Goal: Information Seeking & Learning: Learn about a topic

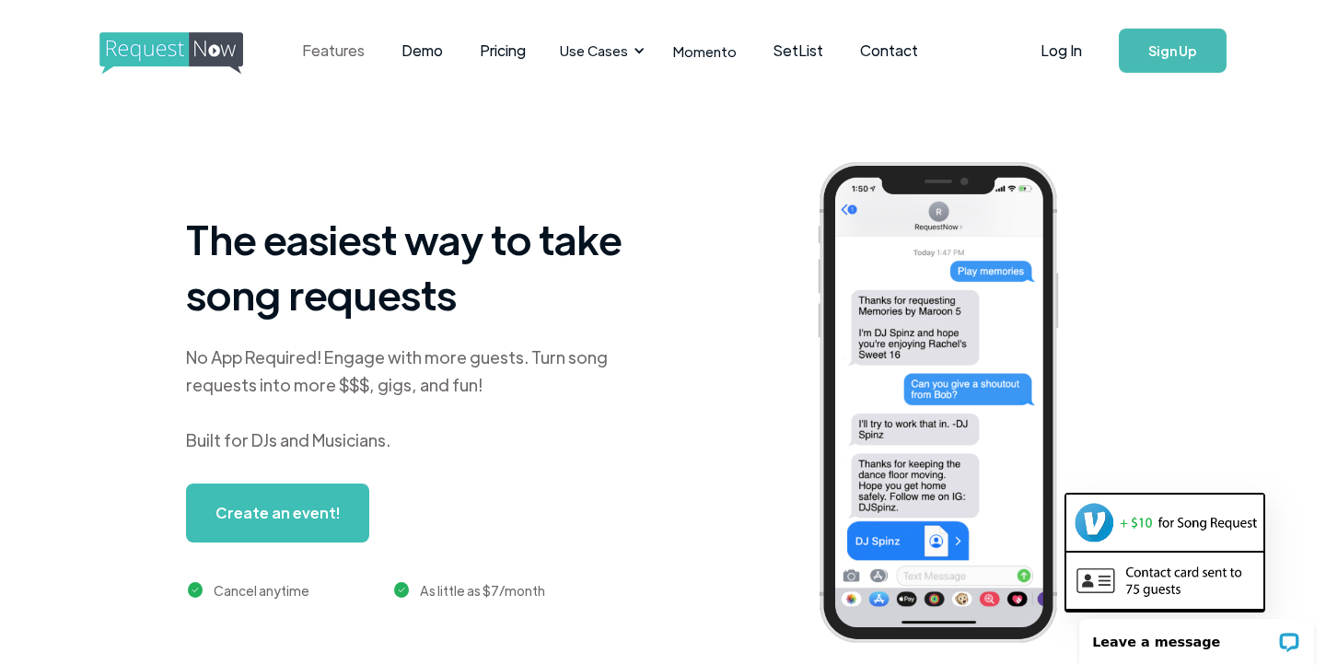
click at [331, 48] on link "Features" at bounding box center [333, 50] width 99 height 57
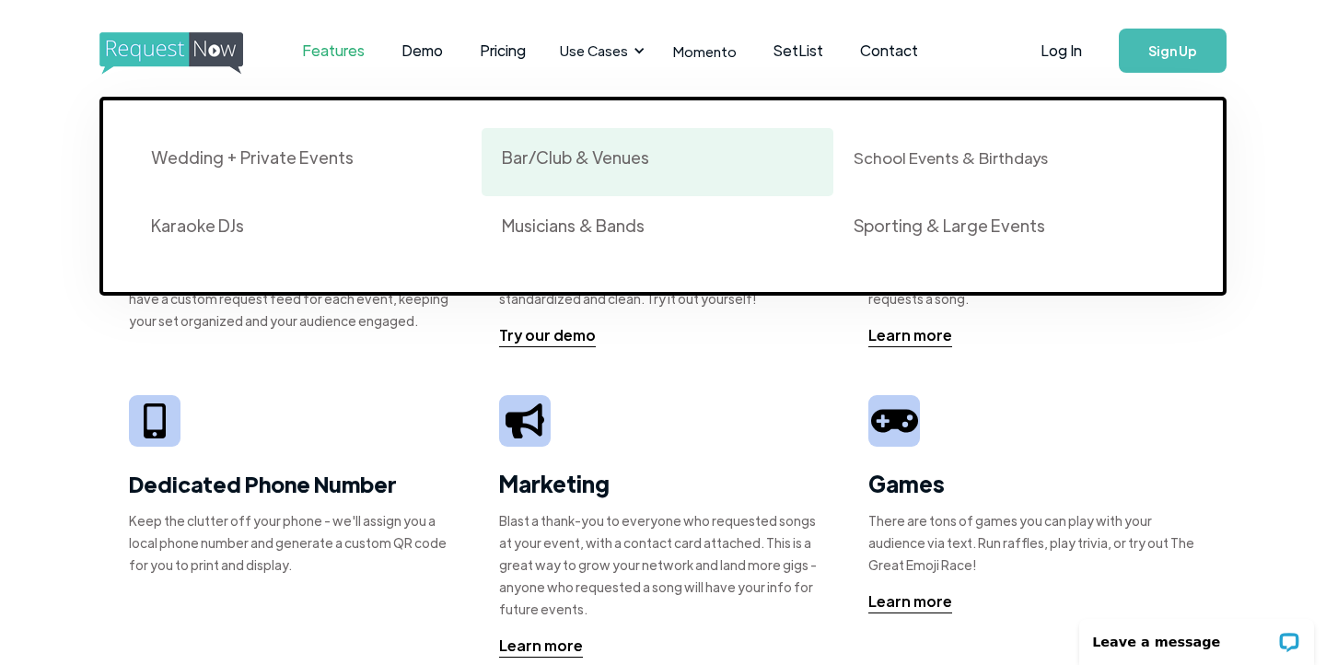
click at [572, 165] on div "Bar/Club & Venues" at bounding box center [575, 157] width 147 height 22
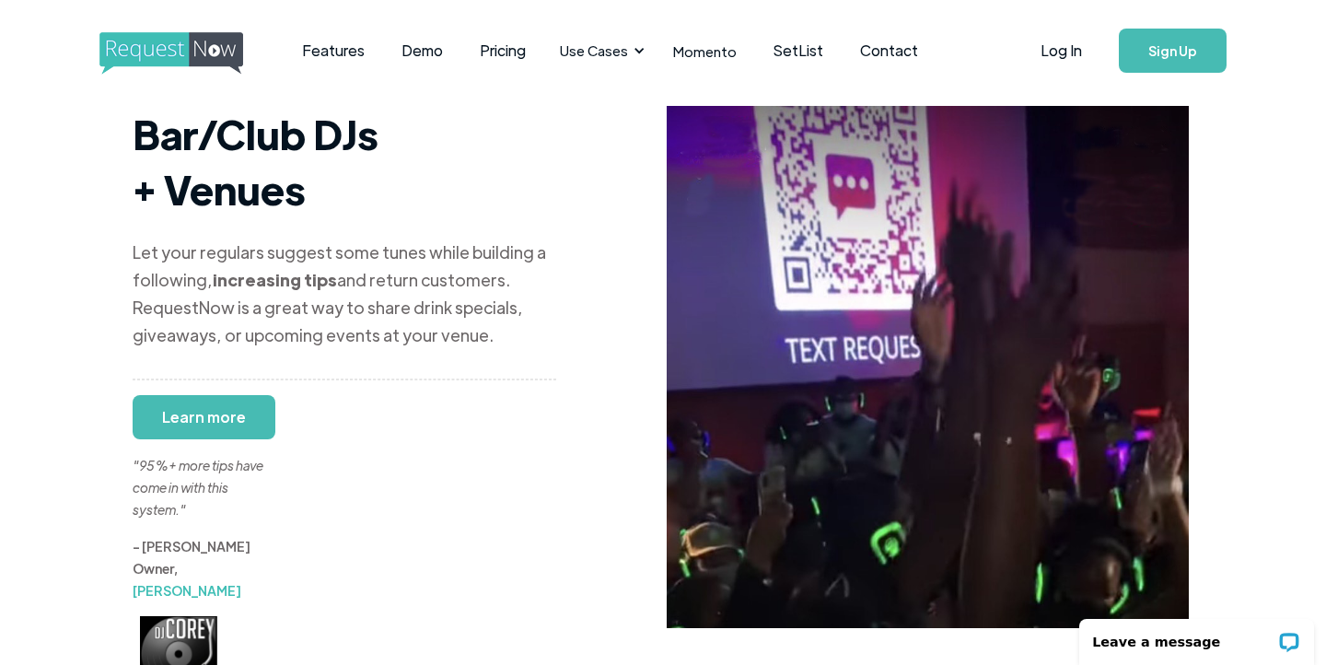
click at [204, 56] on img "home" at bounding box center [188, 53] width 178 height 42
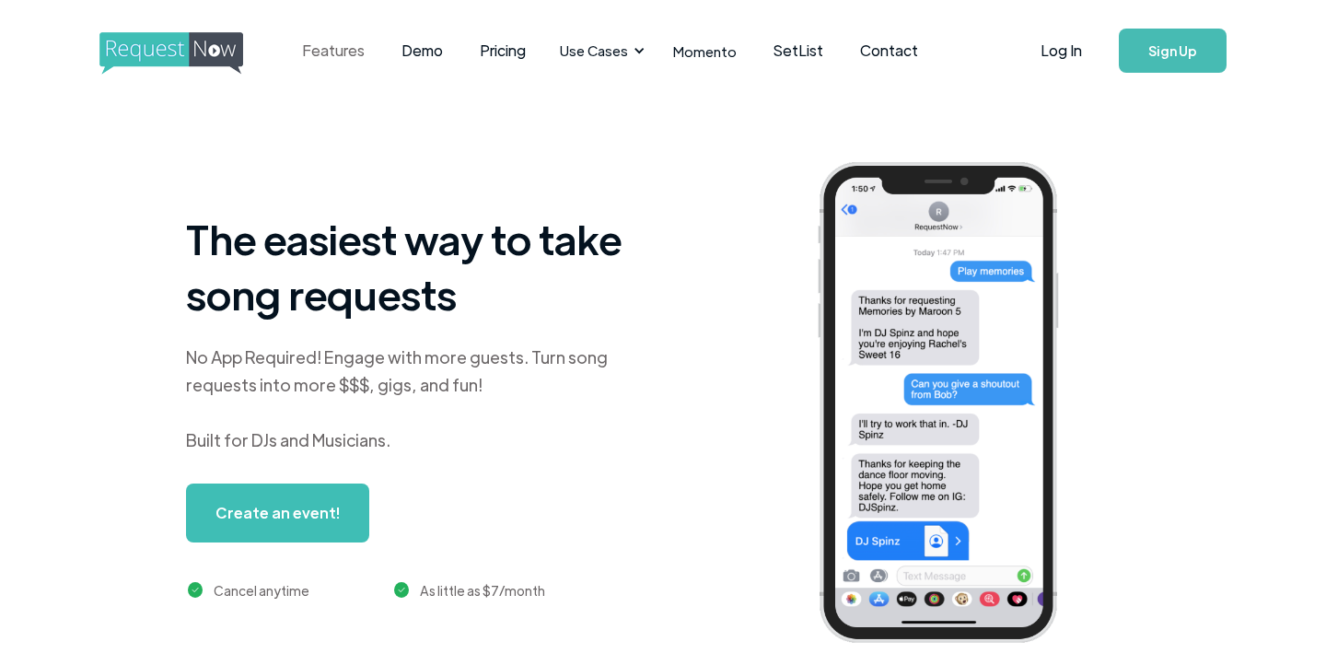
click at [332, 59] on link "Features" at bounding box center [333, 50] width 99 height 57
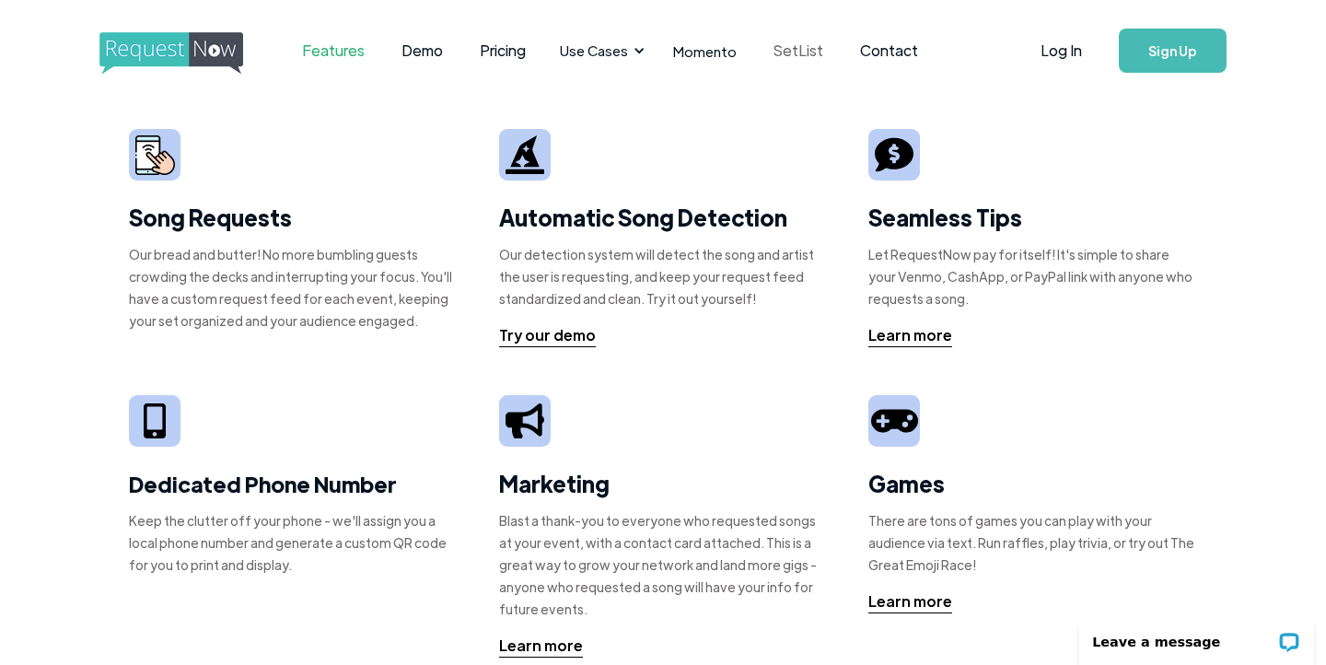
click at [785, 48] on link "SetList" at bounding box center [798, 50] width 87 height 57
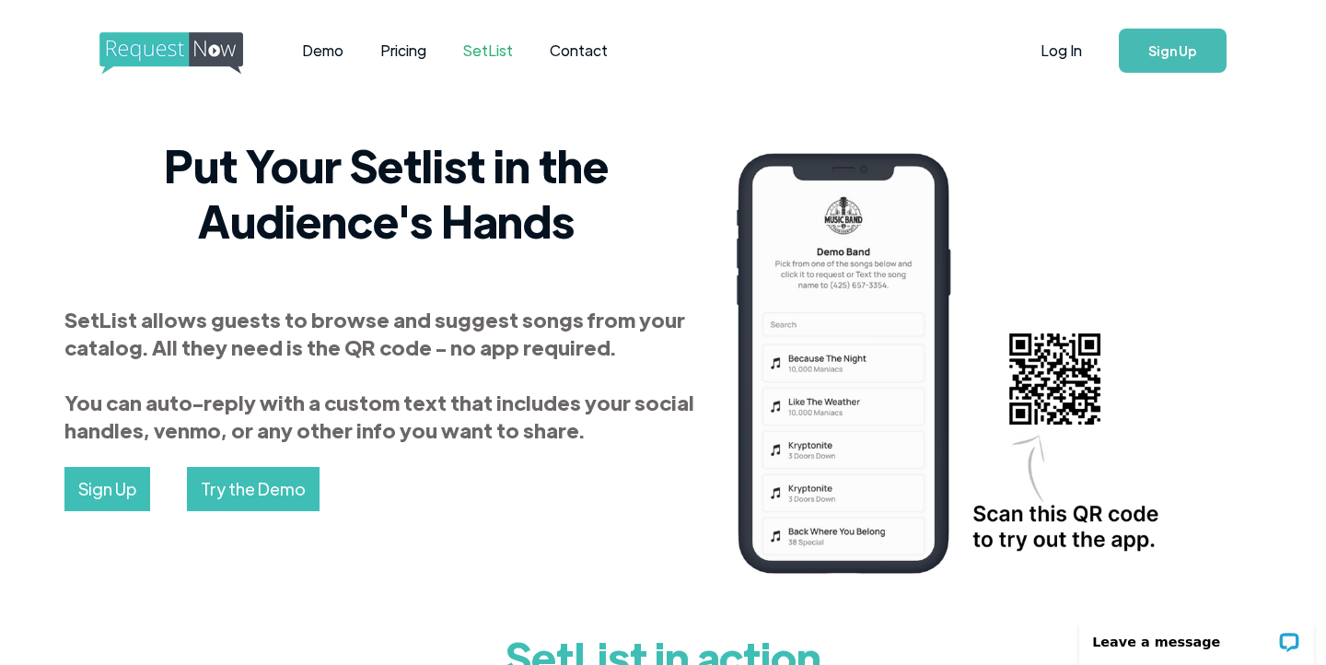
click at [223, 47] on img "home" at bounding box center [188, 53] width 178 height 42
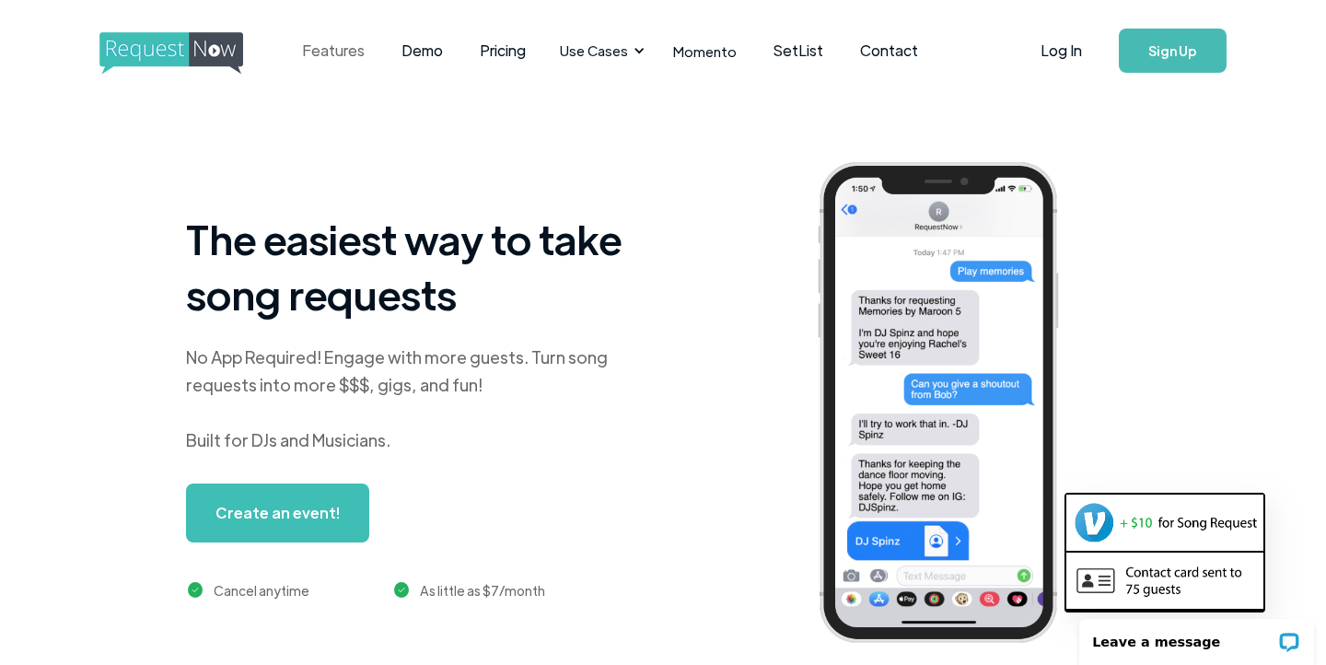
click at [317, 54] on link "Features" at bounding box center [333, 50] width 99 height 57
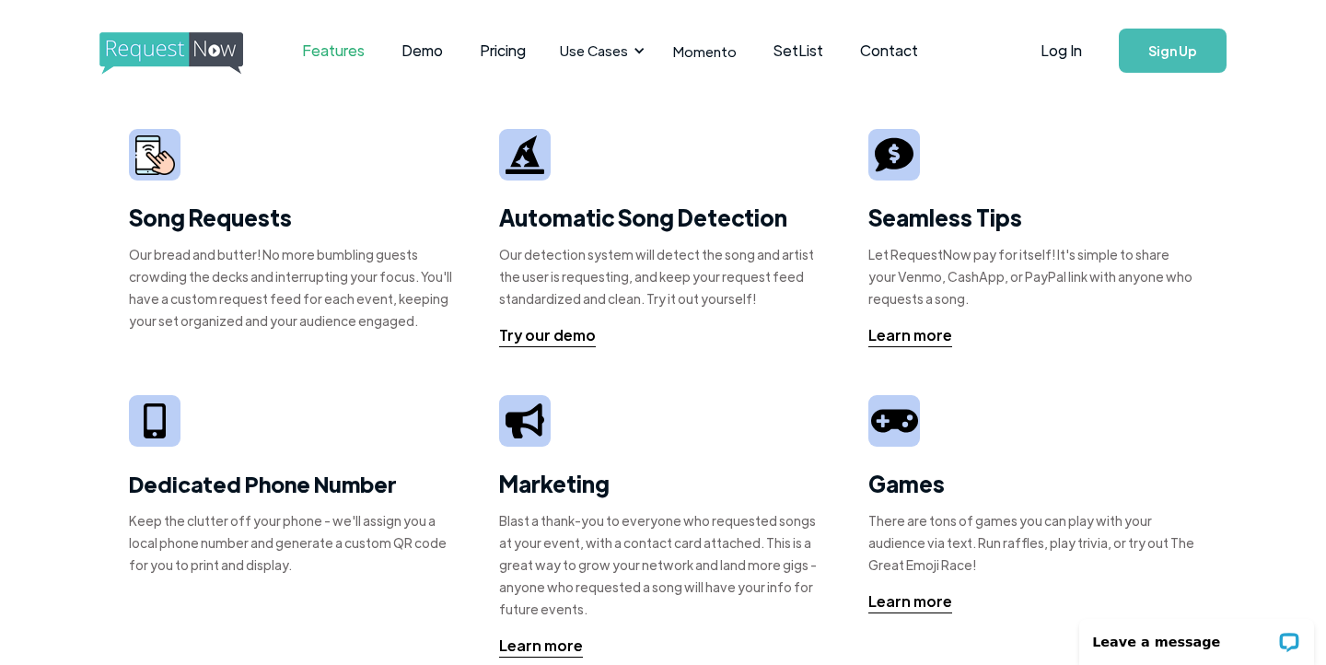
click at [157, 157] on img at bounding box center [155, 155] width 40 height 40
click at [155, 50] on img "home" at bounding box center [188, 53] width 178 height 42
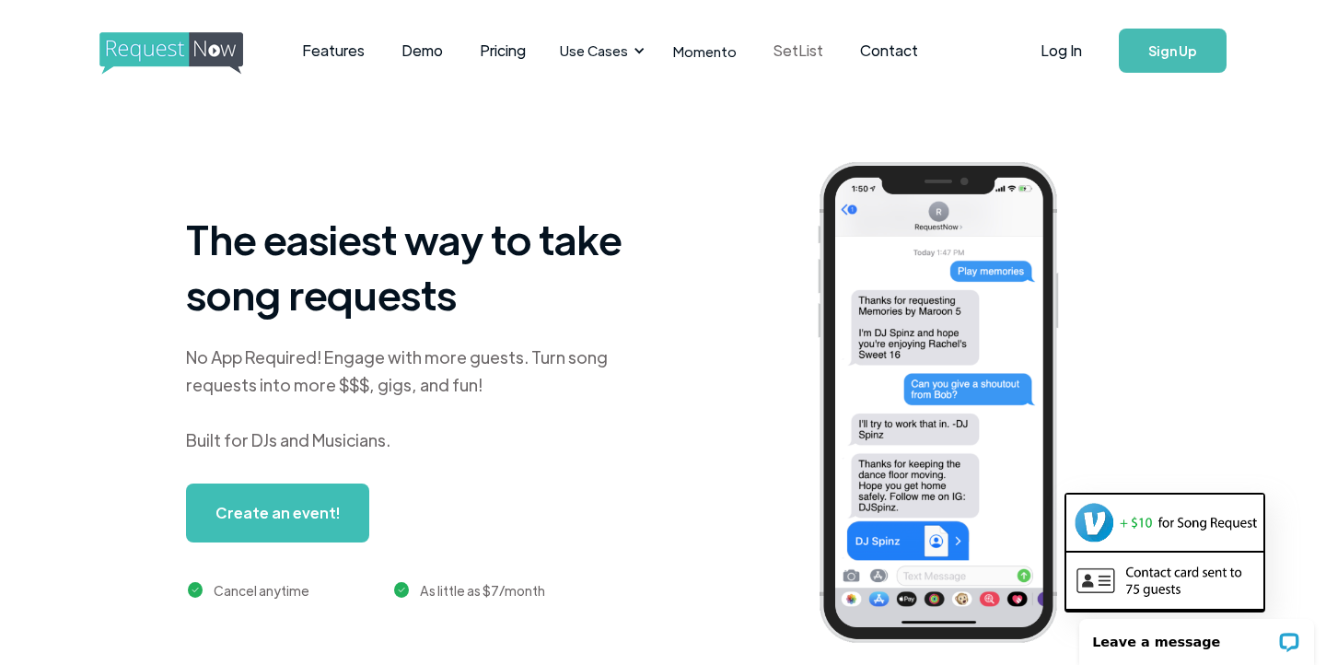
click at [780, 50] on link "SetList" at bounding box center [798, 50] width 87 height 57
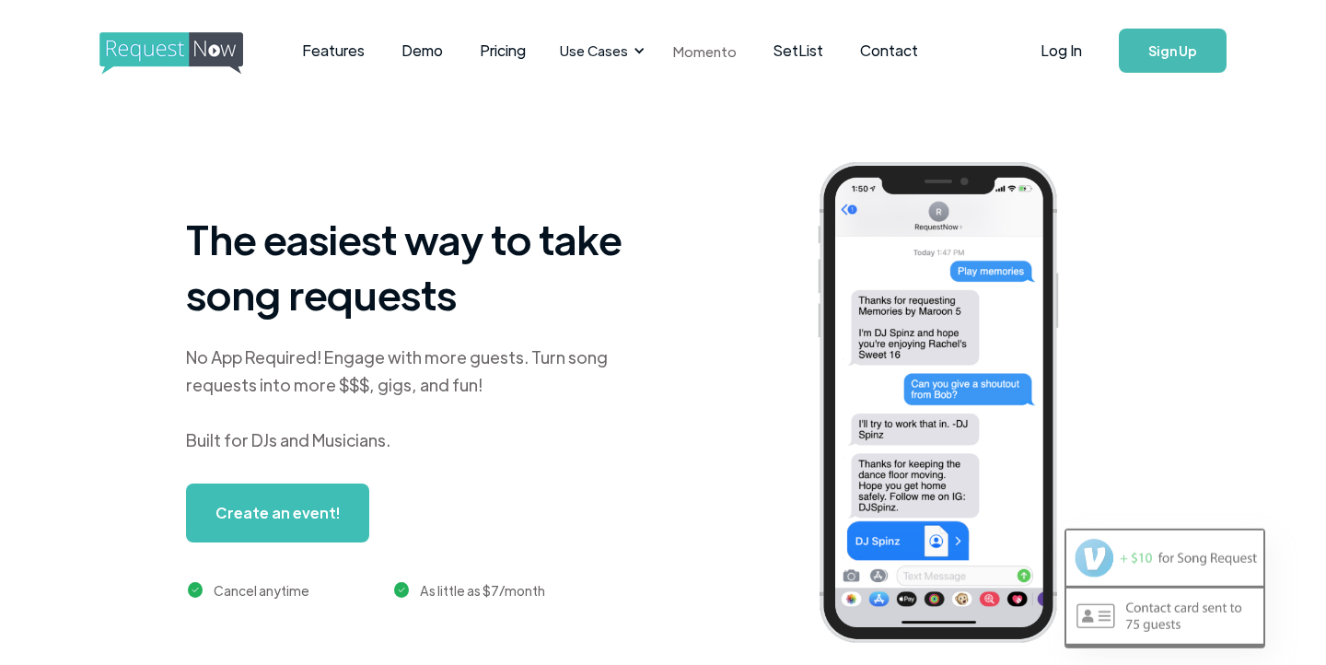
click at [705, 49] on link "Momento" at bounding box center [705, 51] width 100 height 54
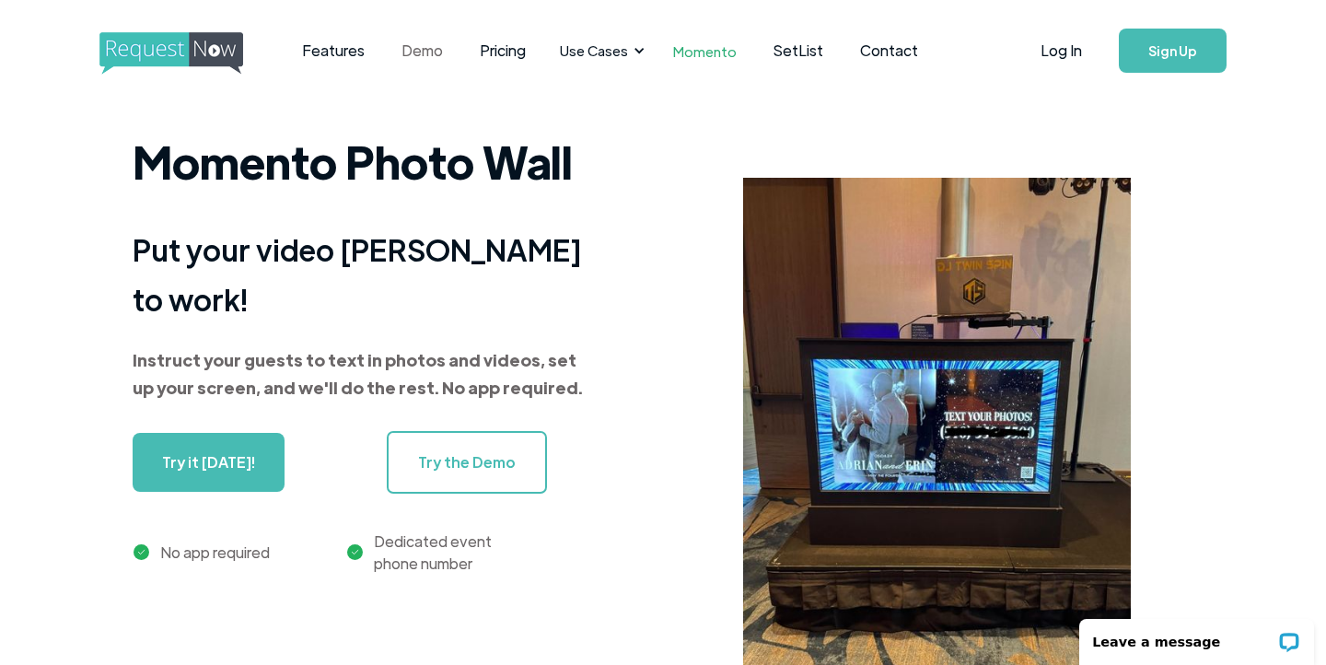
click at [425, 42] on link "Demo" at bounding box center [422, 50] width 78 height 57
